Goal: Navigation & Orientation: Go to known website

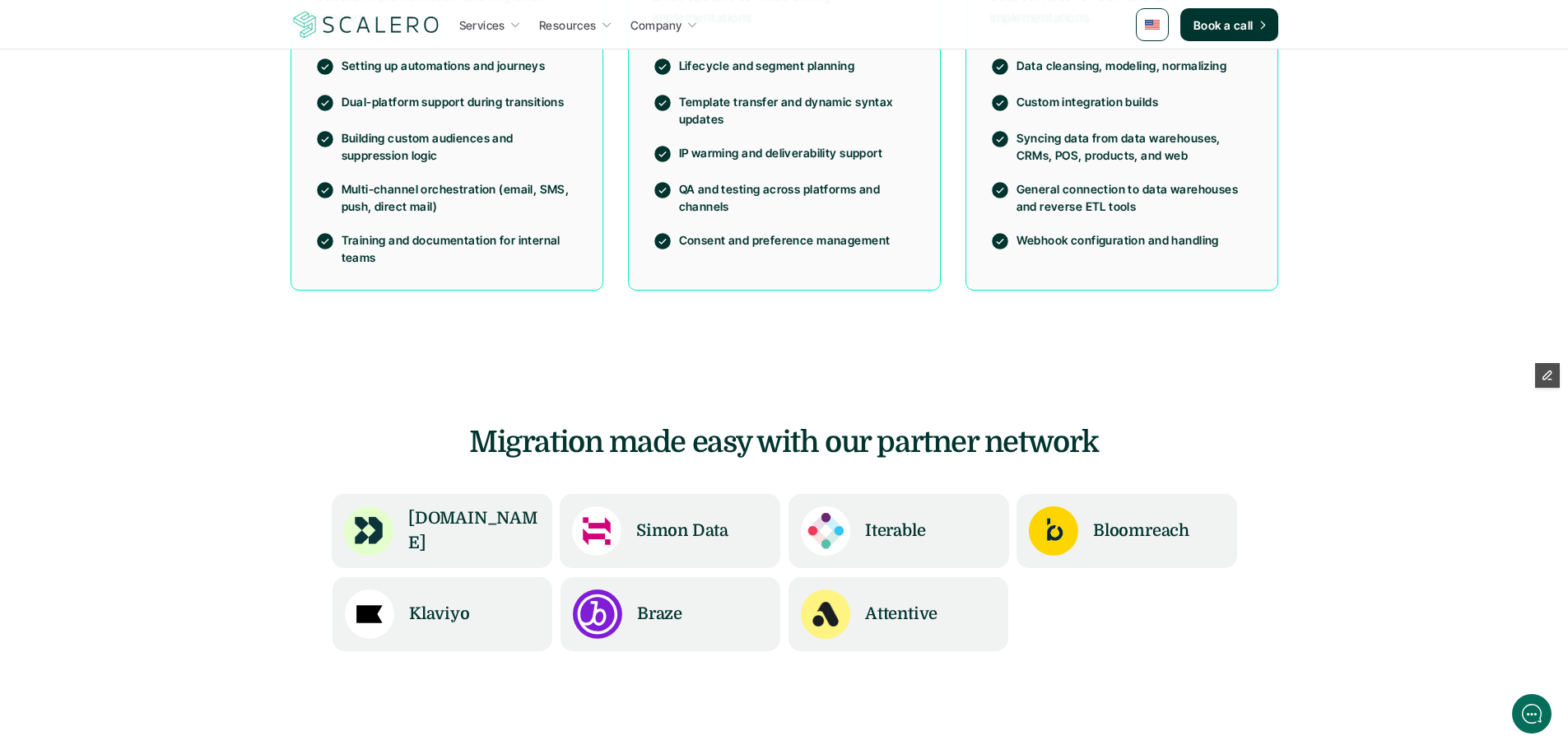
scroll to position [1235, 0]
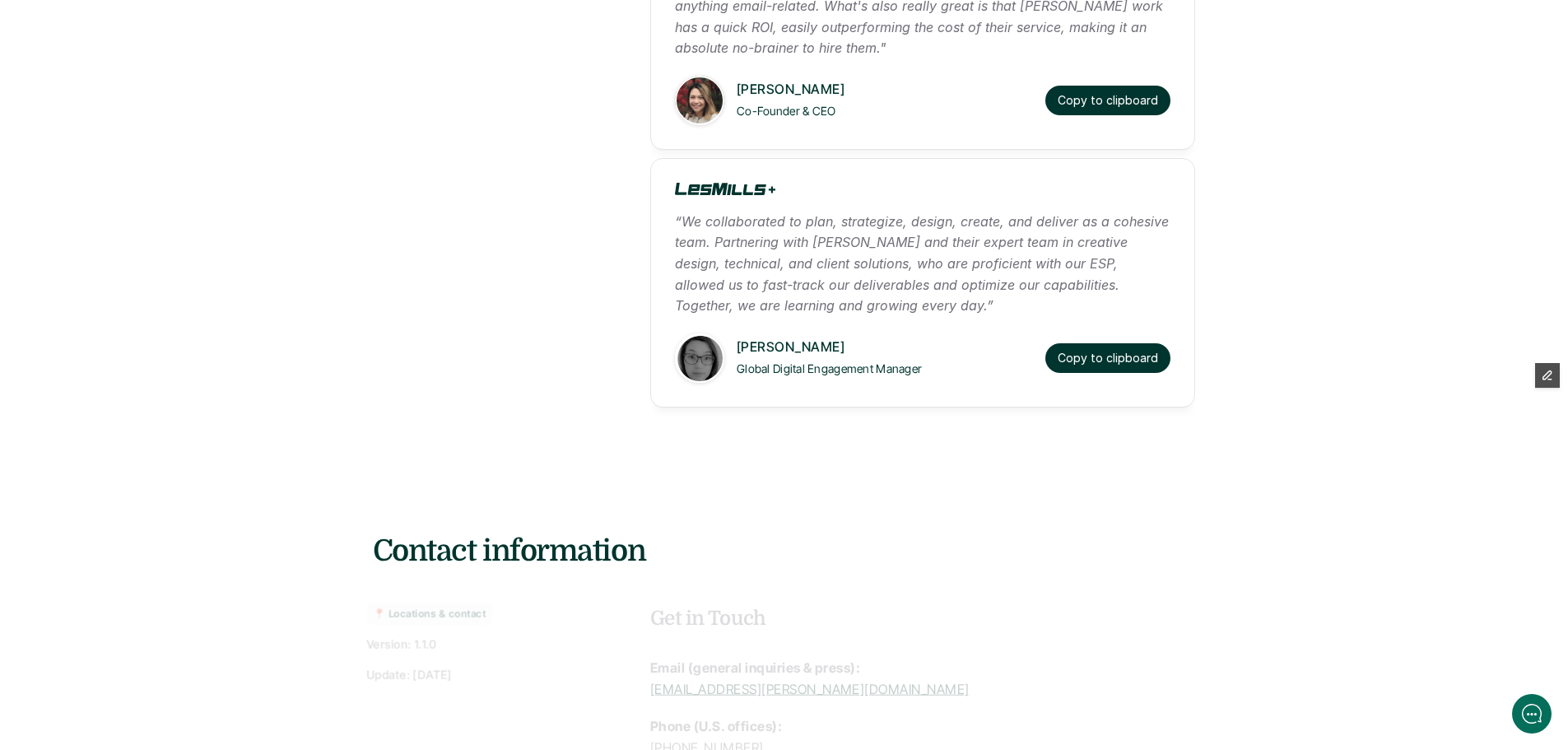
scroll to position [3293, 0]
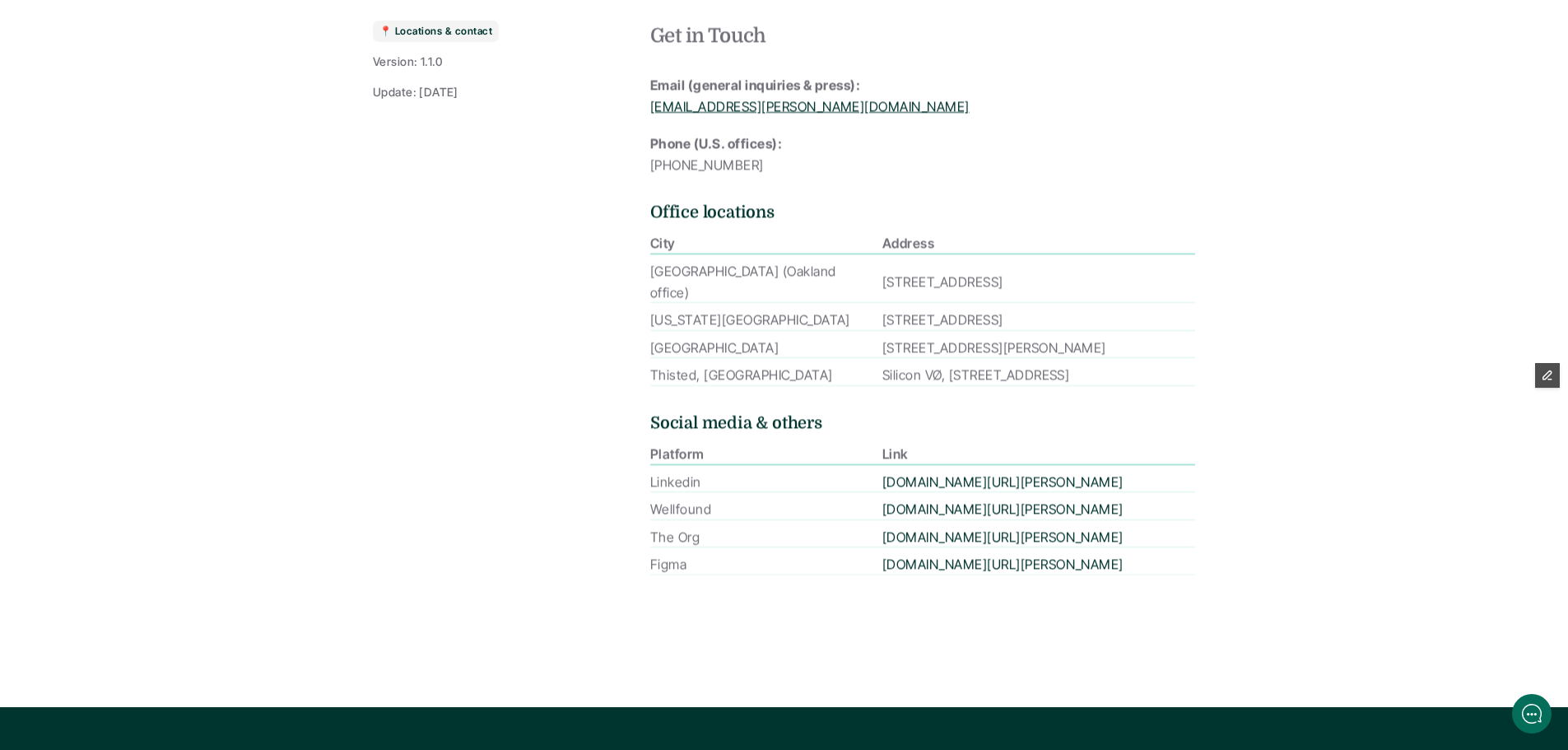
click at [916, 573] on link "figma.com/@scalero" at bounding box center [1003, 565] width 241 height 17
